Goal: Find specific page/section: Find specific page/section

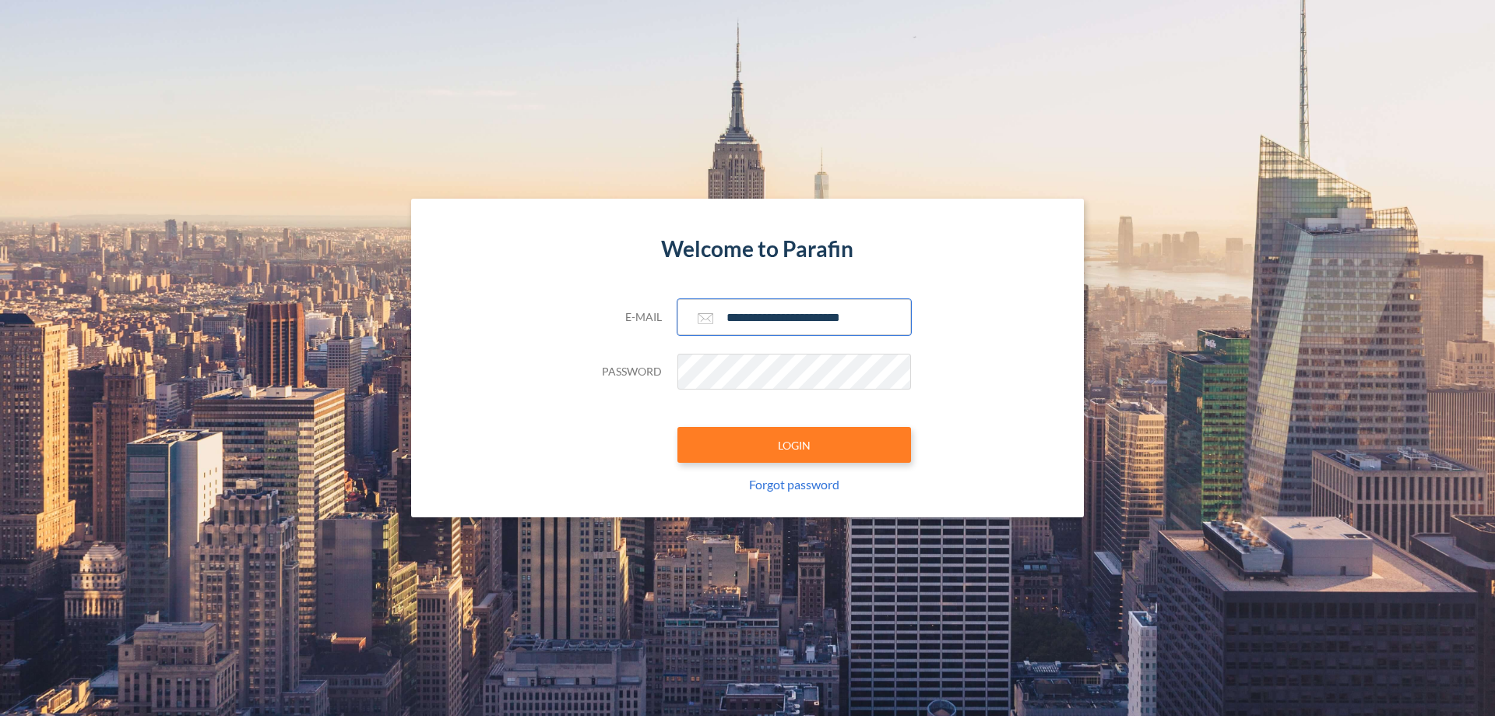
type input "**********"
click at [794, 445] on button "LOGIN" at bounding box center [794, 445] width 234 height 36
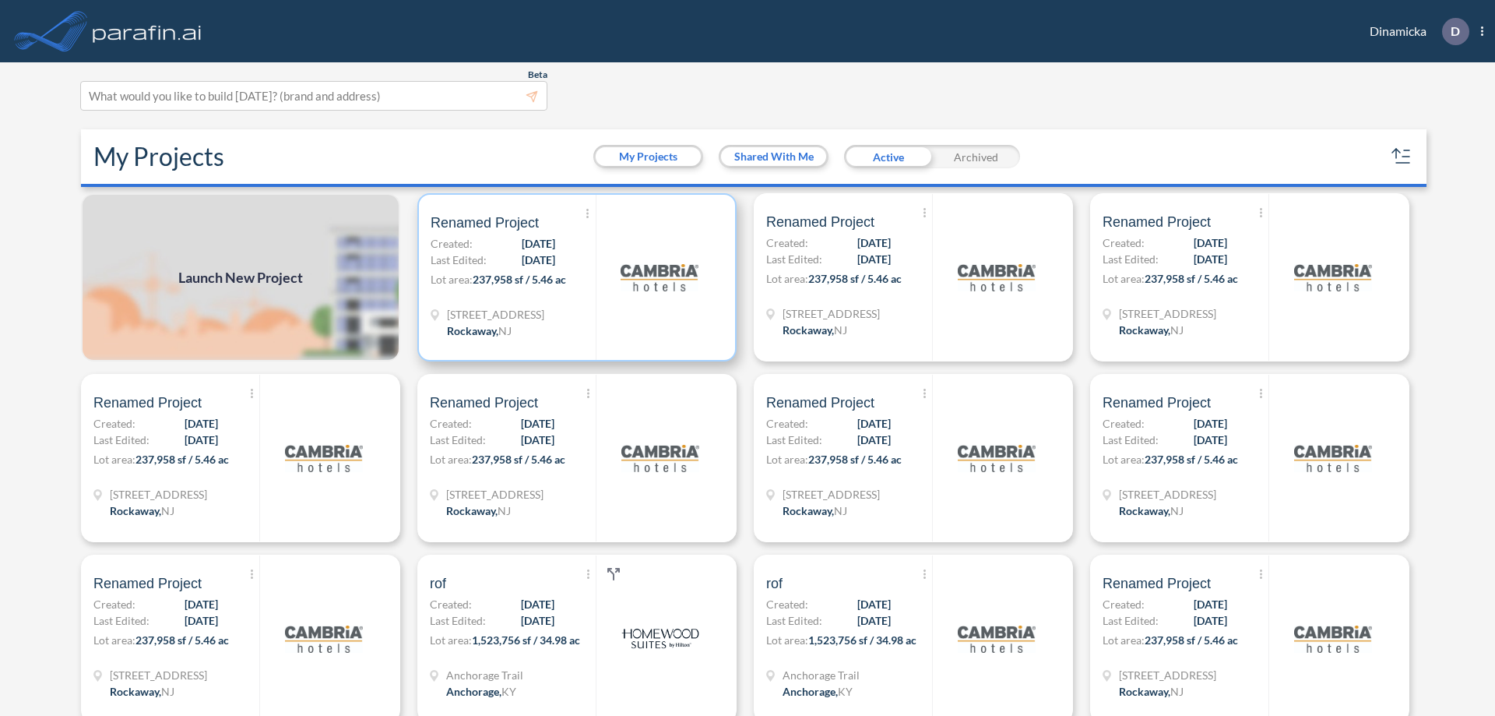
scroll to position [4, 0]
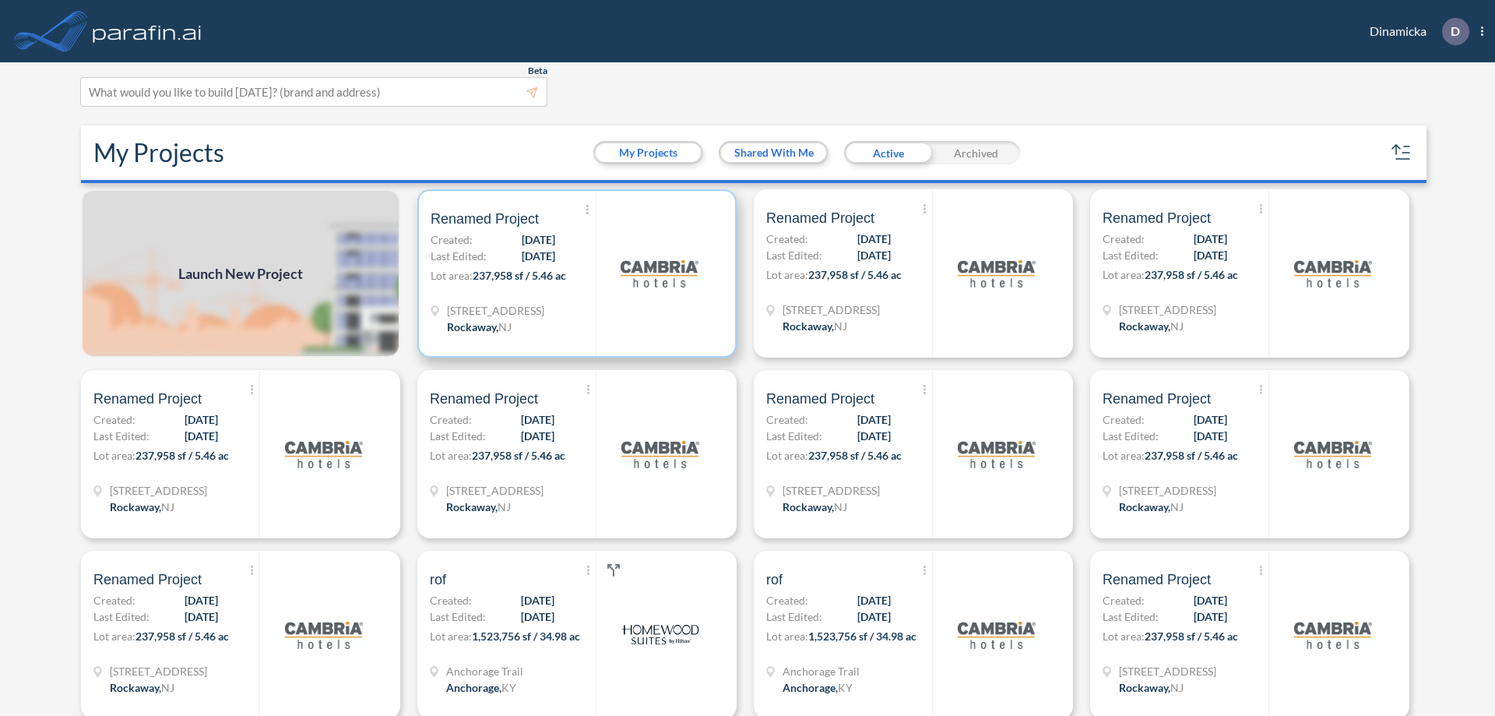
click at [574, 273] on p "Lot area: 237,958 sf / 5.46 ac" at bounding box center [513, 278] width 165 height 23
